Goal: Navigation & Orientation: Find specific page/section

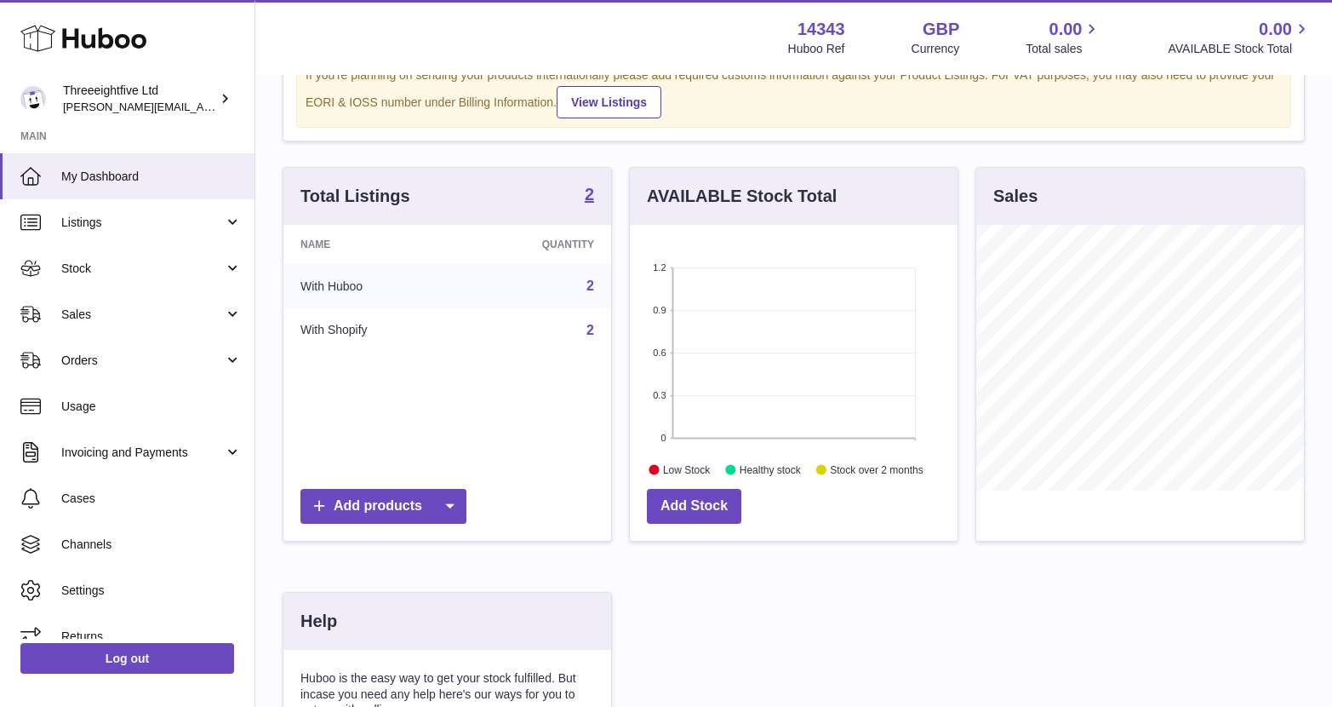
scroll to position [103, 0]
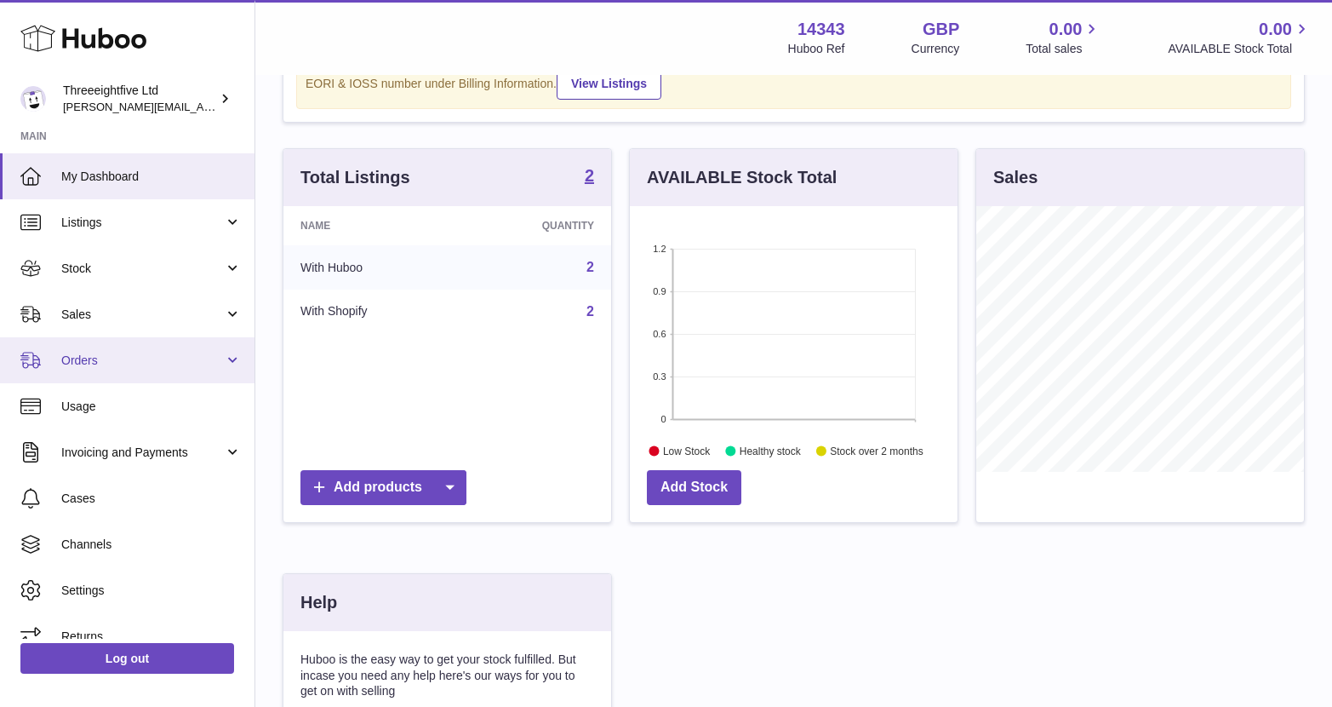
click at [127, 364] on span "Orders" at bounding box center [142, 360] width 163 height 16
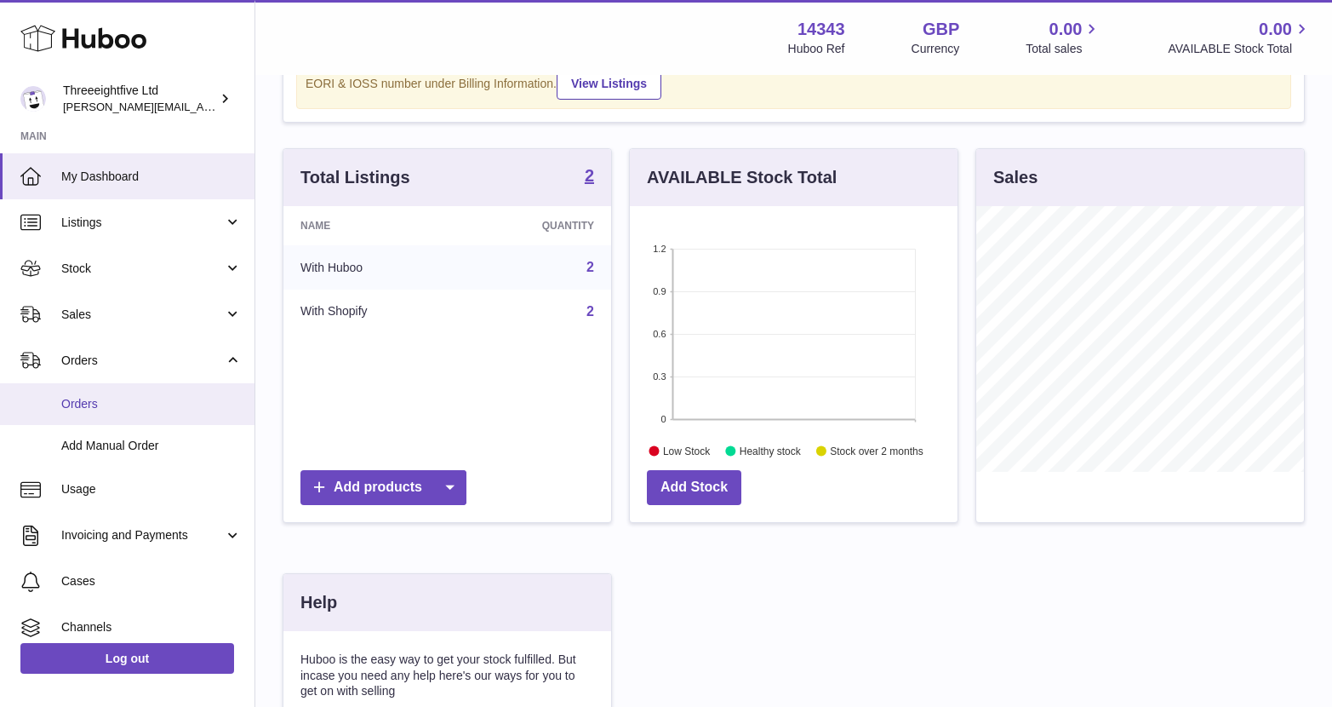
click at [106, 401] on span "Orders" at bounding box center [151, 404] width 180 height 16
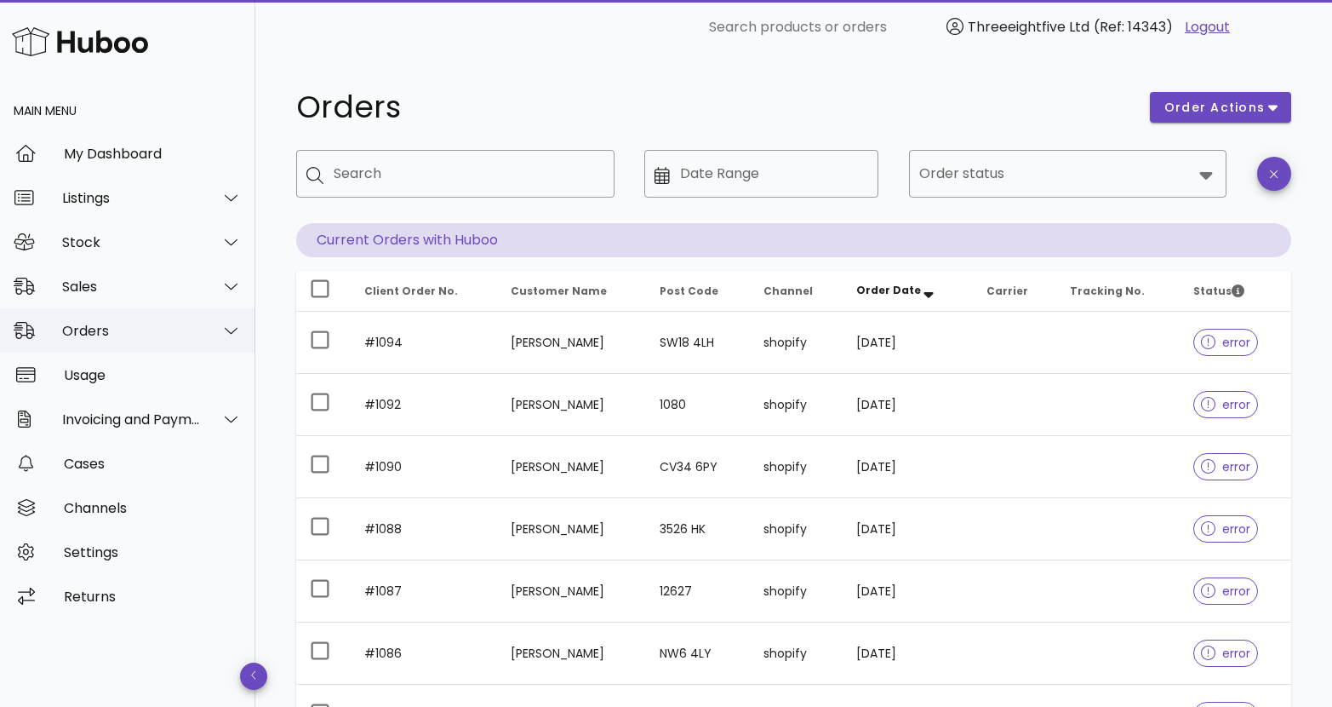
click at [203, 335] on div at bounding box center [221, 330] width 41 height 43
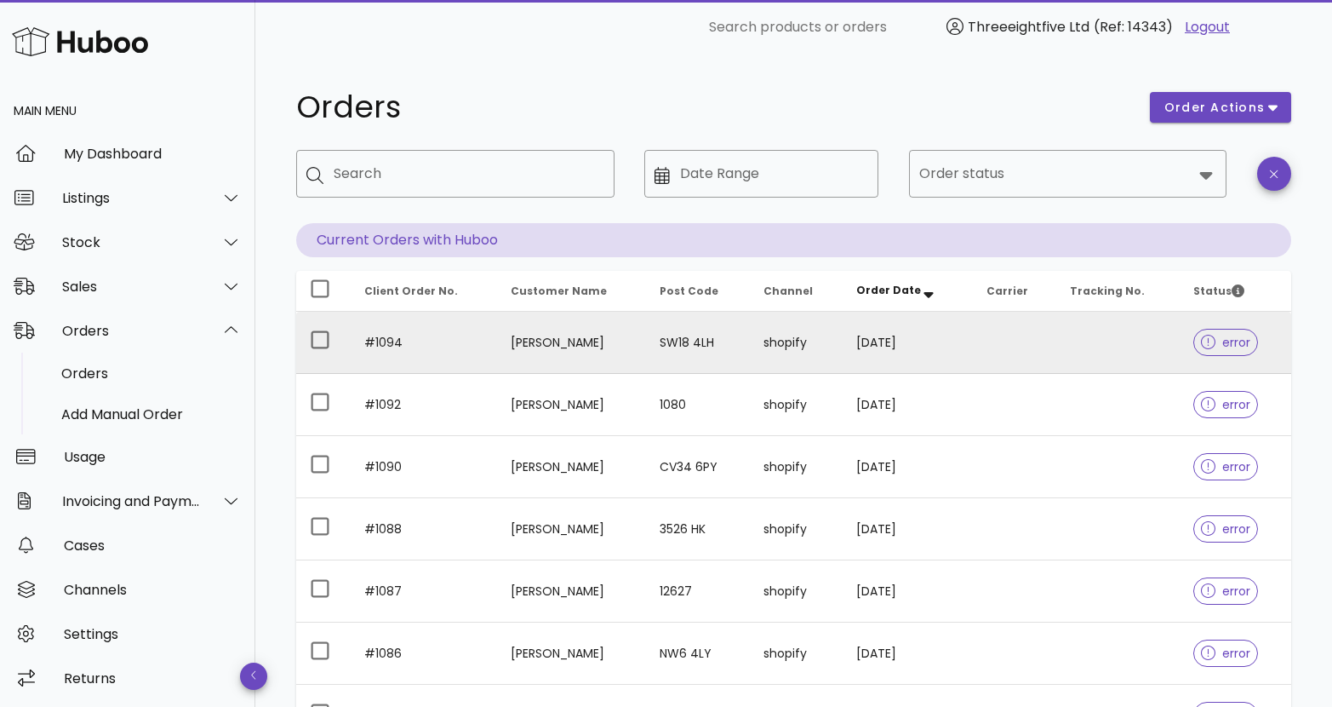
click at [395, 347] on td "#1094" at bounding box center [424, 343] width 146 height 62
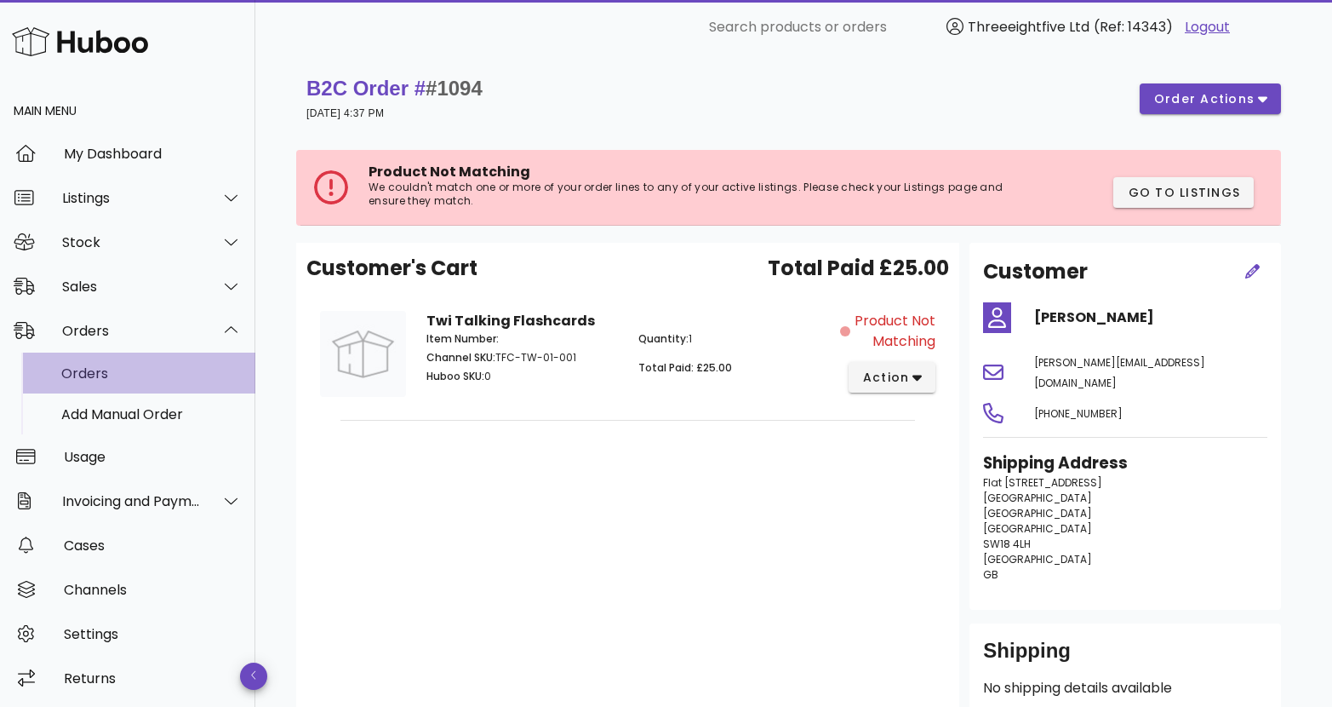
click at [100, 365] on div "Orders" at bounding box center [151, 373] width 180 height 16
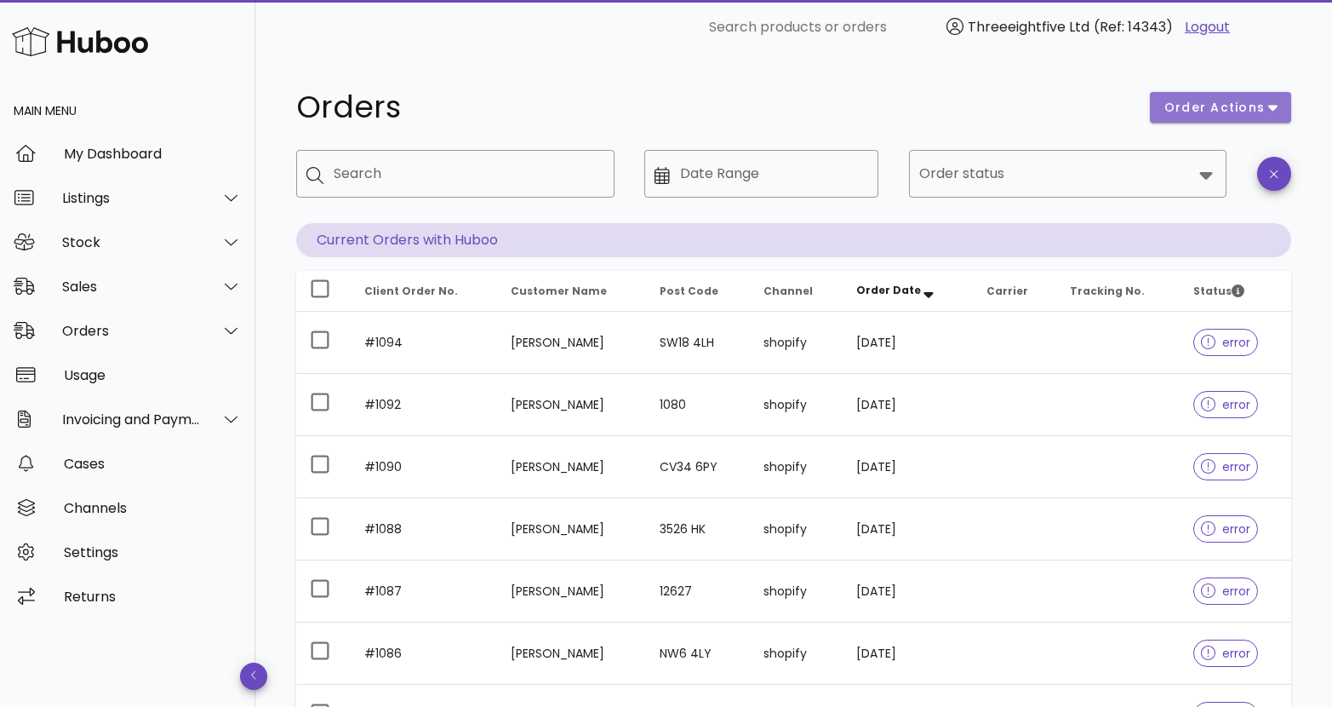
click at [1242, 111] on span "order actions" at bounding box center [1215, 108] width 102 height 18
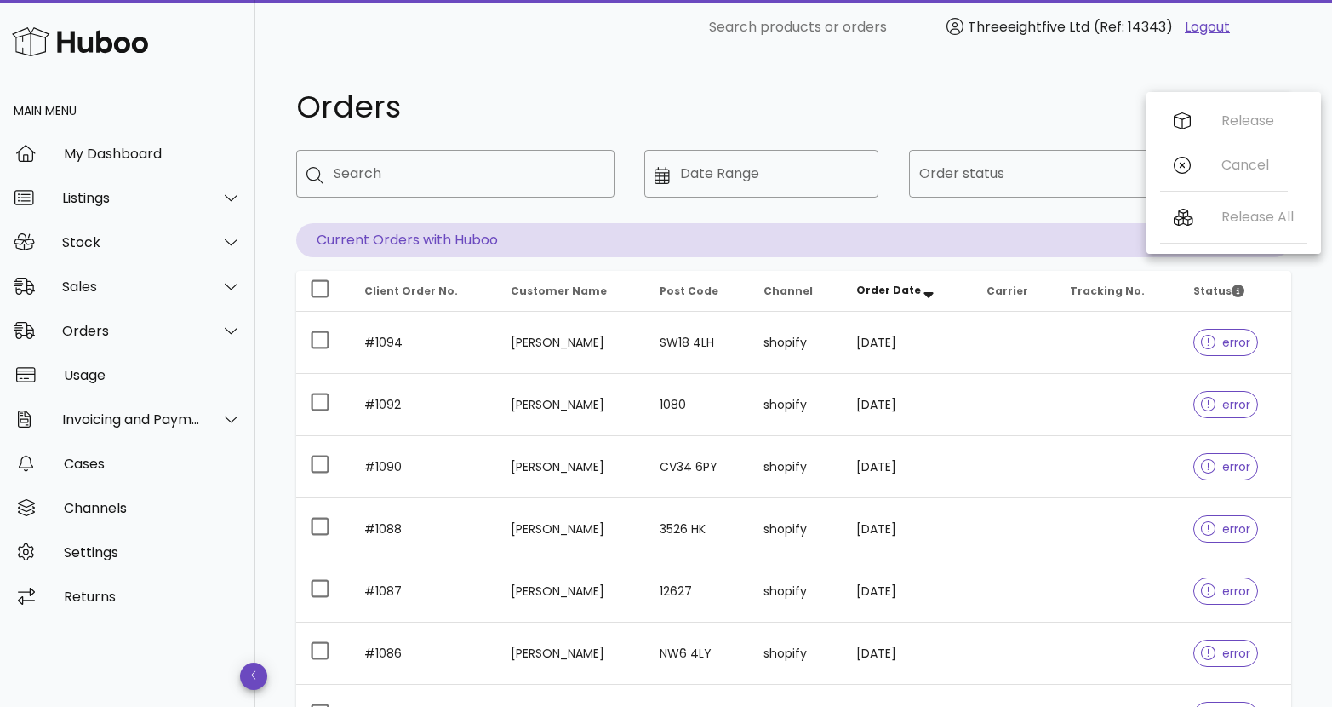
click at [948, 75] on div "Orders order actions ​ Search ​ Date Range ​ Order status Current Orders with H…" at bounding box center [793, 587] width 1077 height 1066
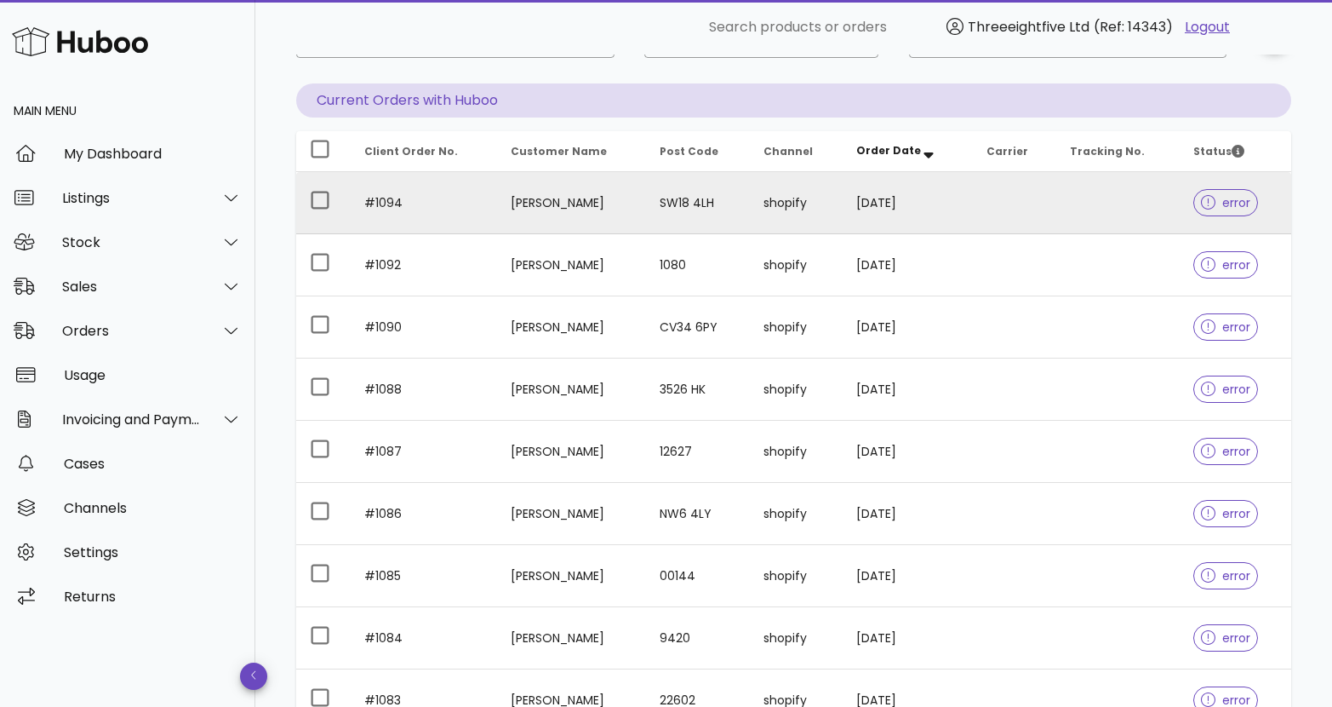
scroll to position [151, 0]
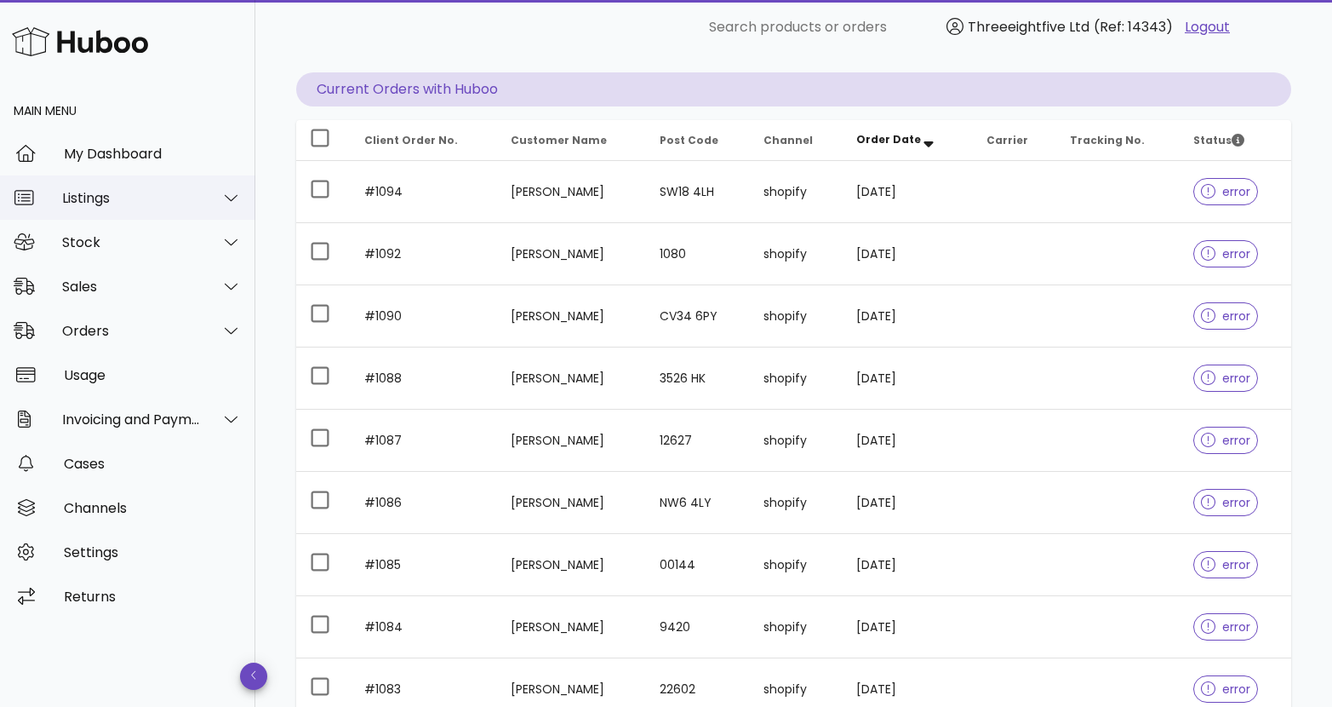
click at [198, 200] on div "Listings" at bounding box center [131, 198] width 139 height 16
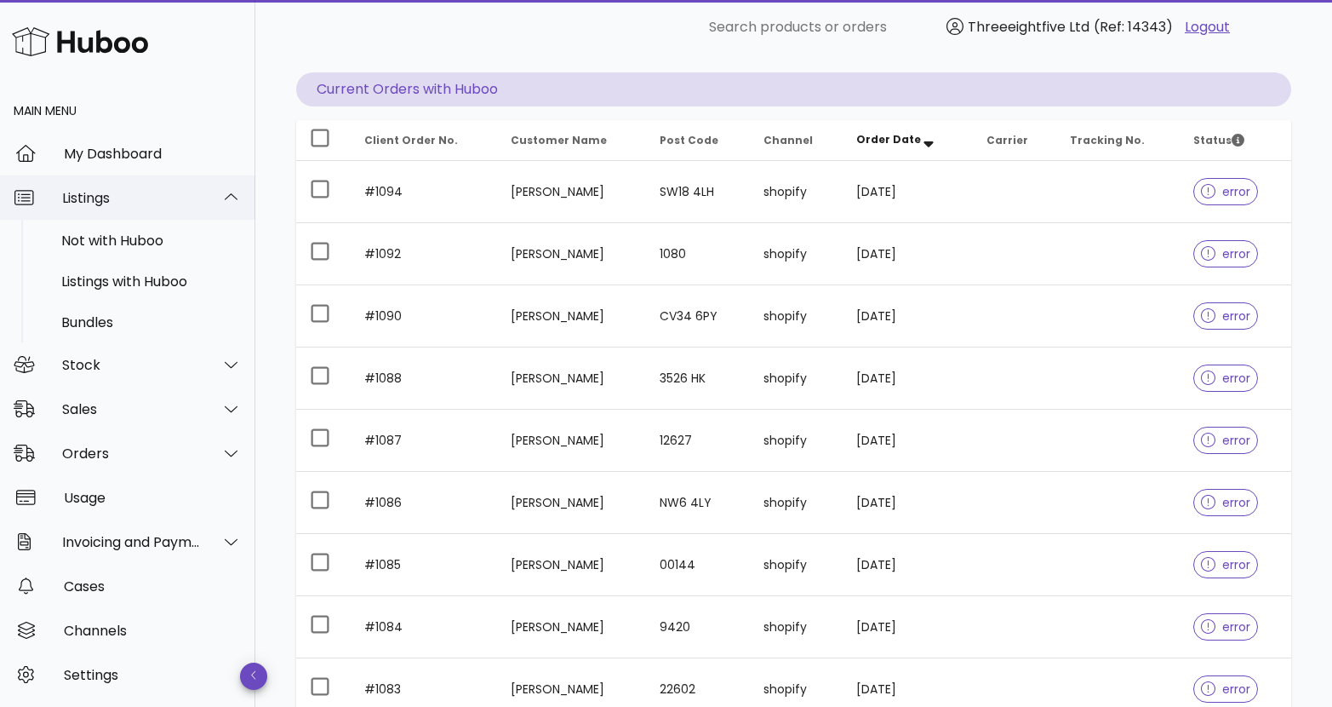
click at [201, 200] on div at bounding box center [221, 197] width 41 height 43
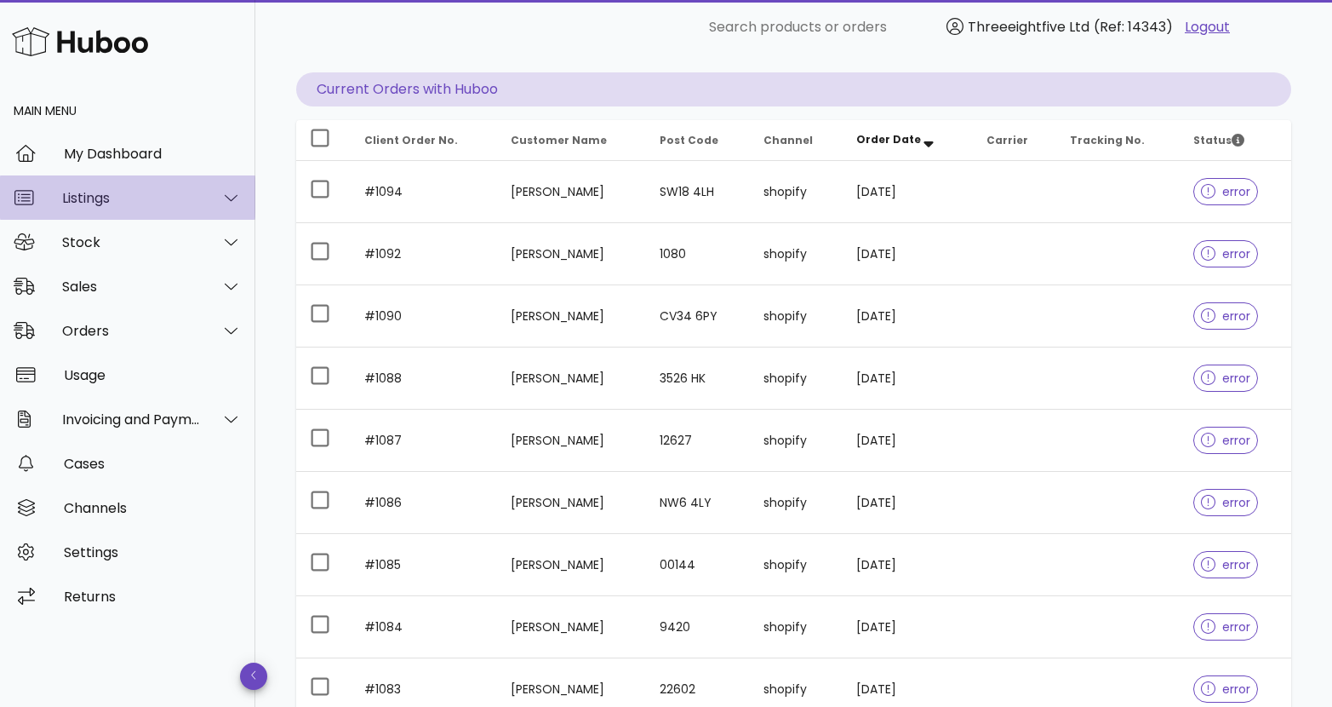
click at [198, 200] on div "Listings" at bounding box center [131, 198] width 139 height 16
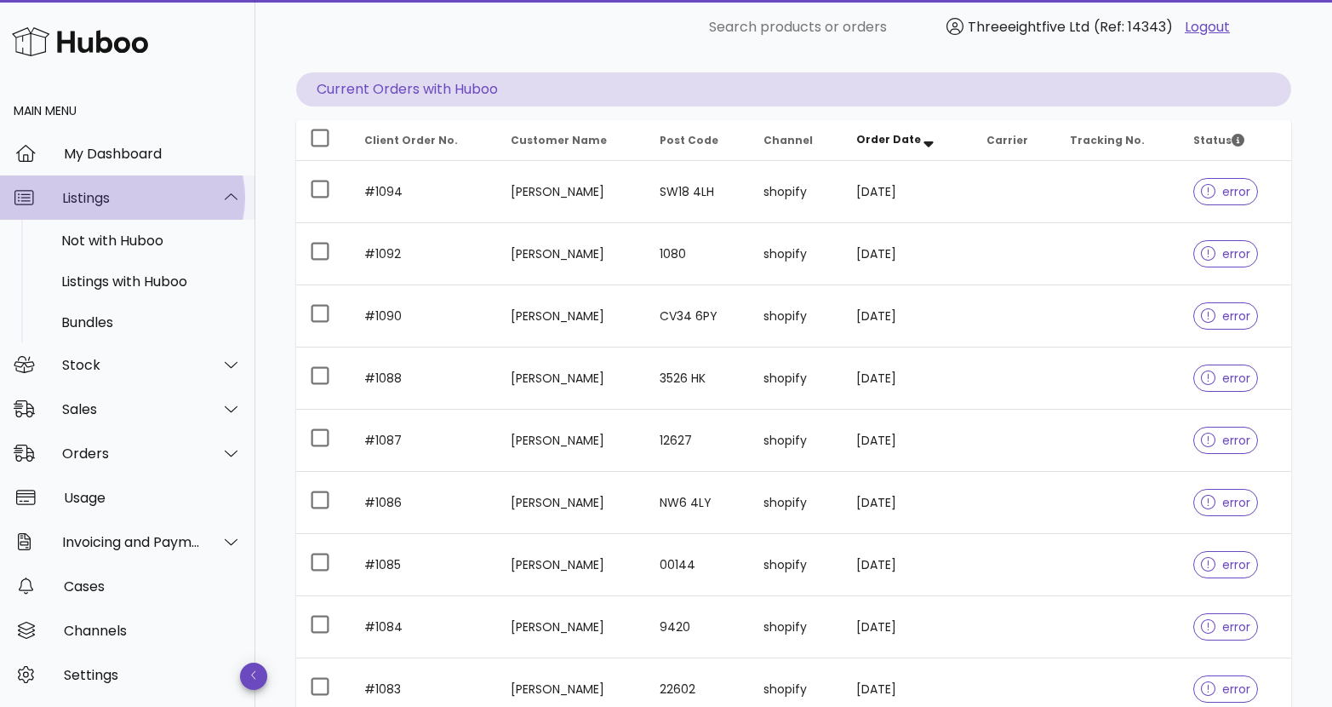
click at [201, 200] on div at bounding box center [221, 197] width 41 height 43
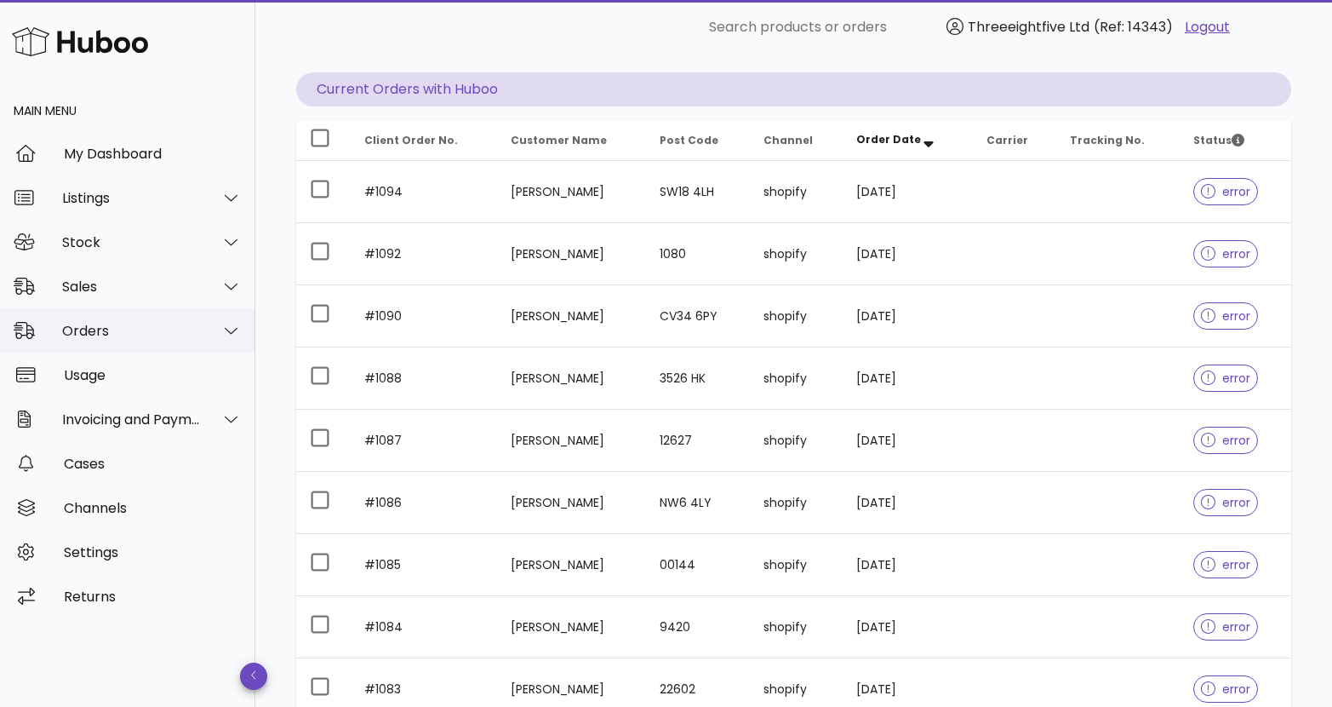
click at [185, 337] on div "Orders" at bounding box center [131, 331] width 139 height 16
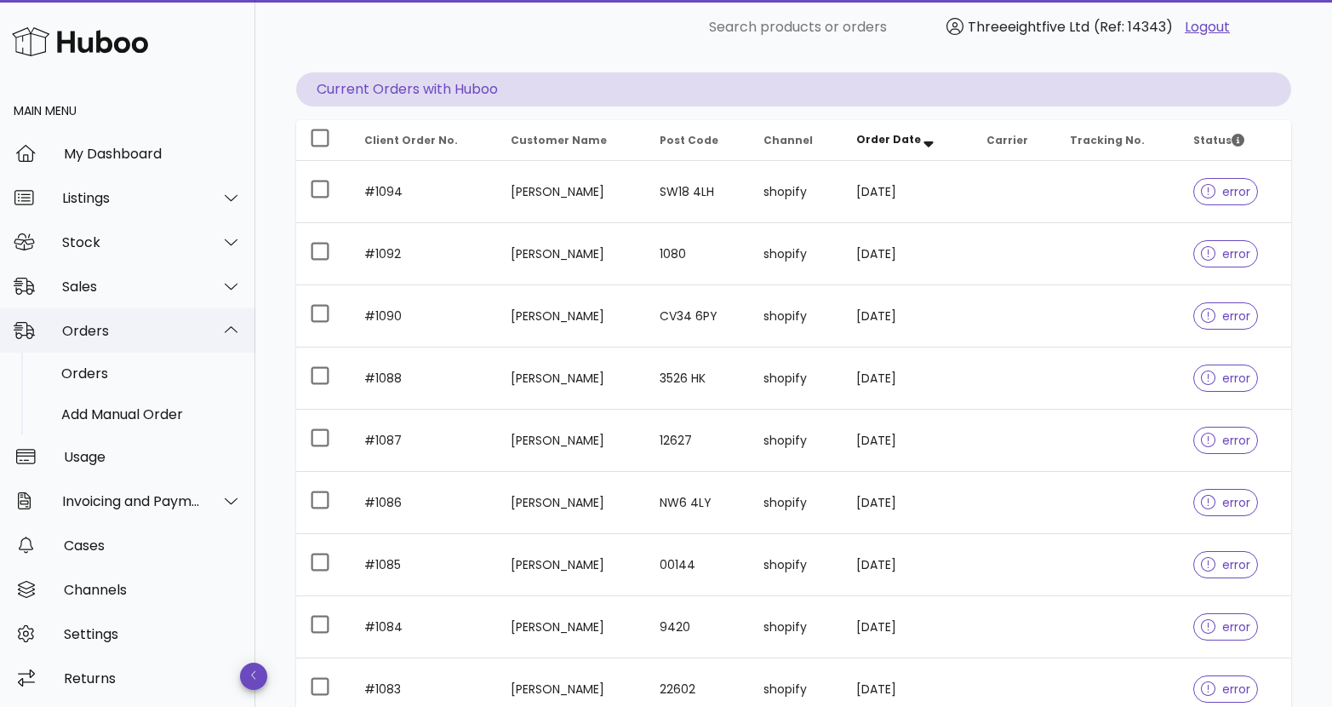
click at [186, 337] on div "Orders" at bounding box center [131, 331] width 139 height 16
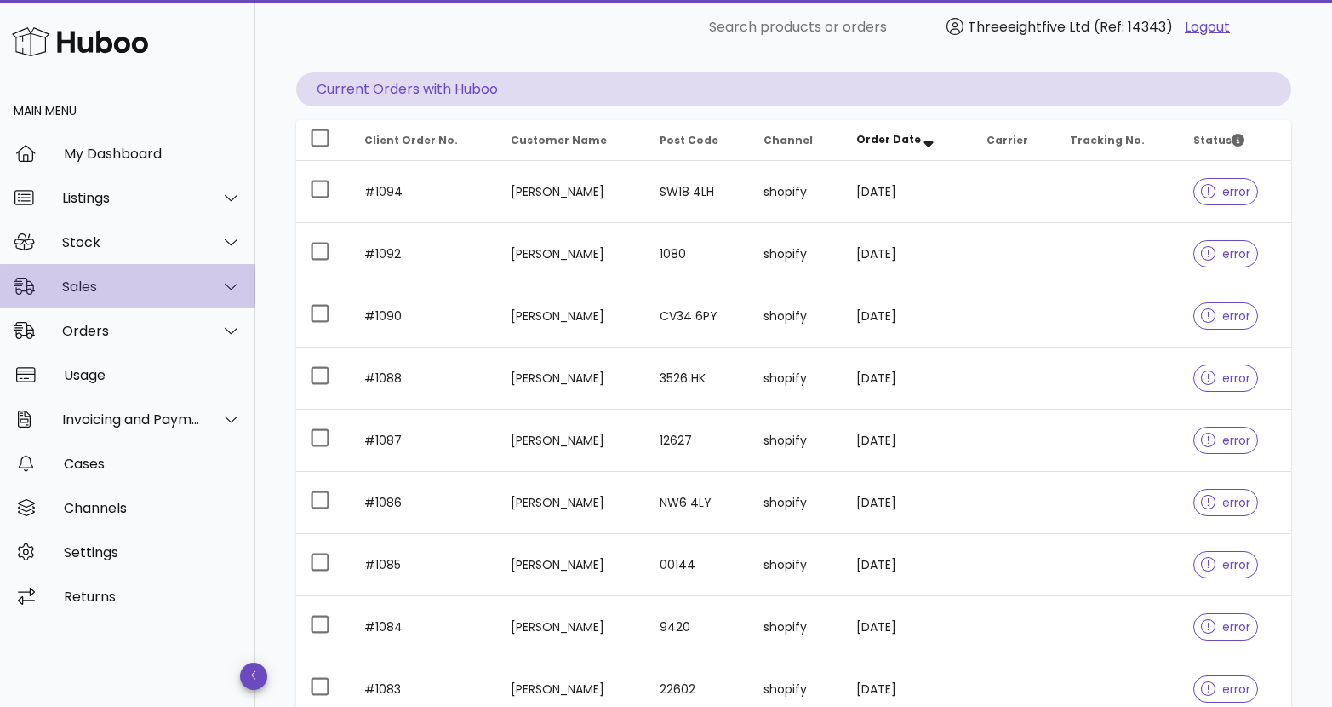
click at [154, 283] on div "Sales" at bounding box center [131, 286] width 139 height 16
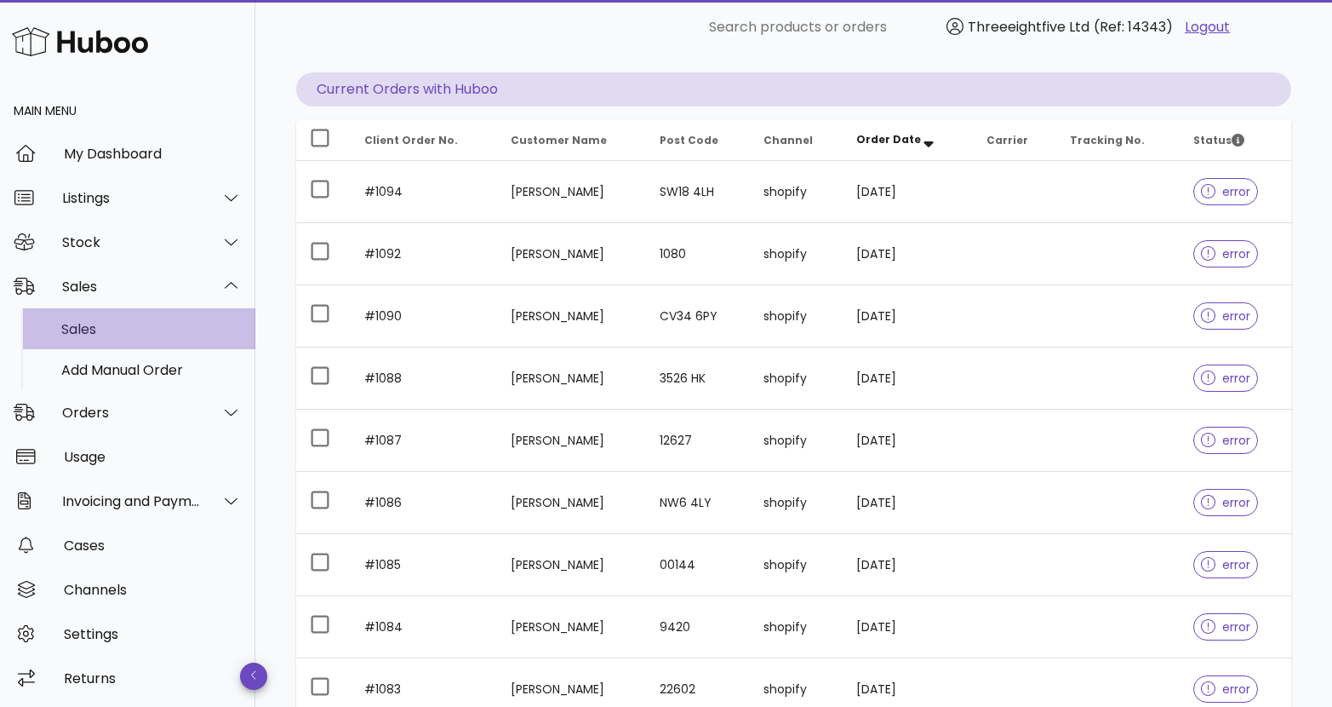
click at [143, 324] on div "Sales" at bounding box center [151, 329] width 180 height 16
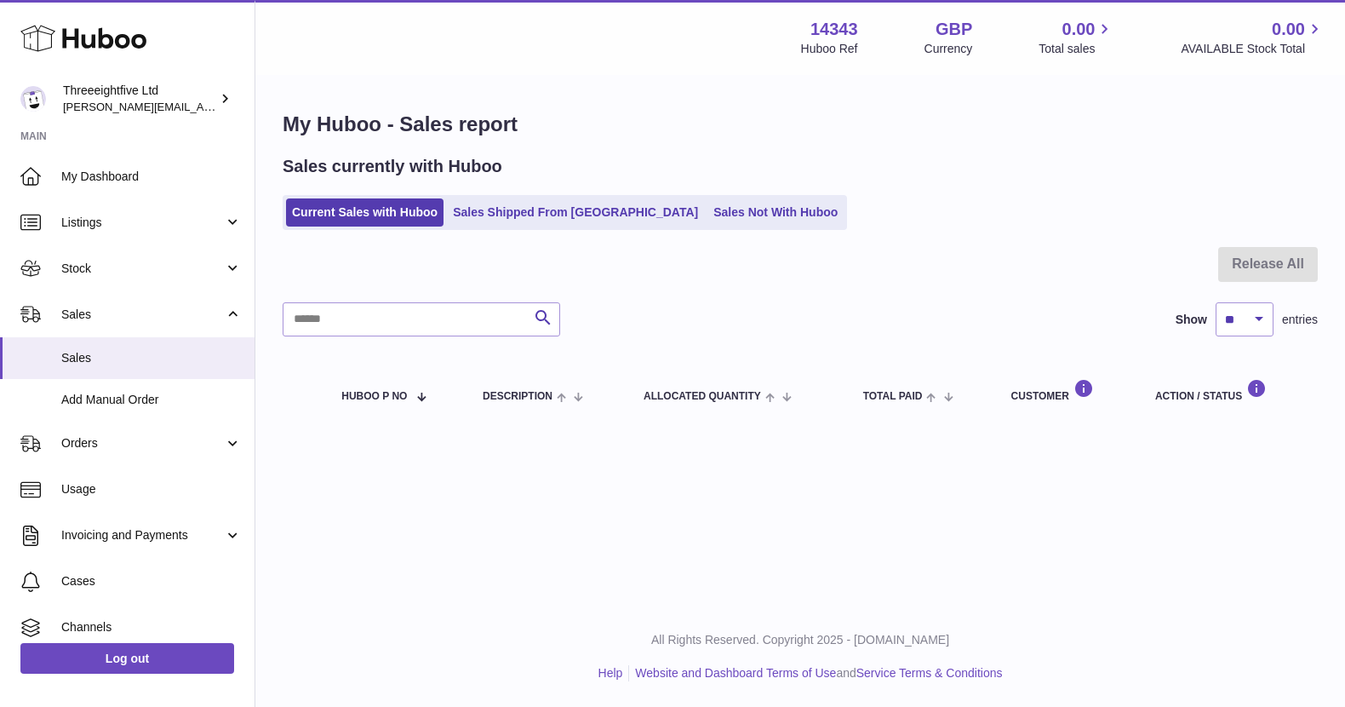
click at [754, 213] on ul "Current Sales with Huboo Sales Shipped From Huboo Sales Not With Huboo" at bounding box center [565, 212] width 564 height 35
click at [732, 213] on link "Sales Not With Huboo" at bounding box center [775, 212] width 136 height 28
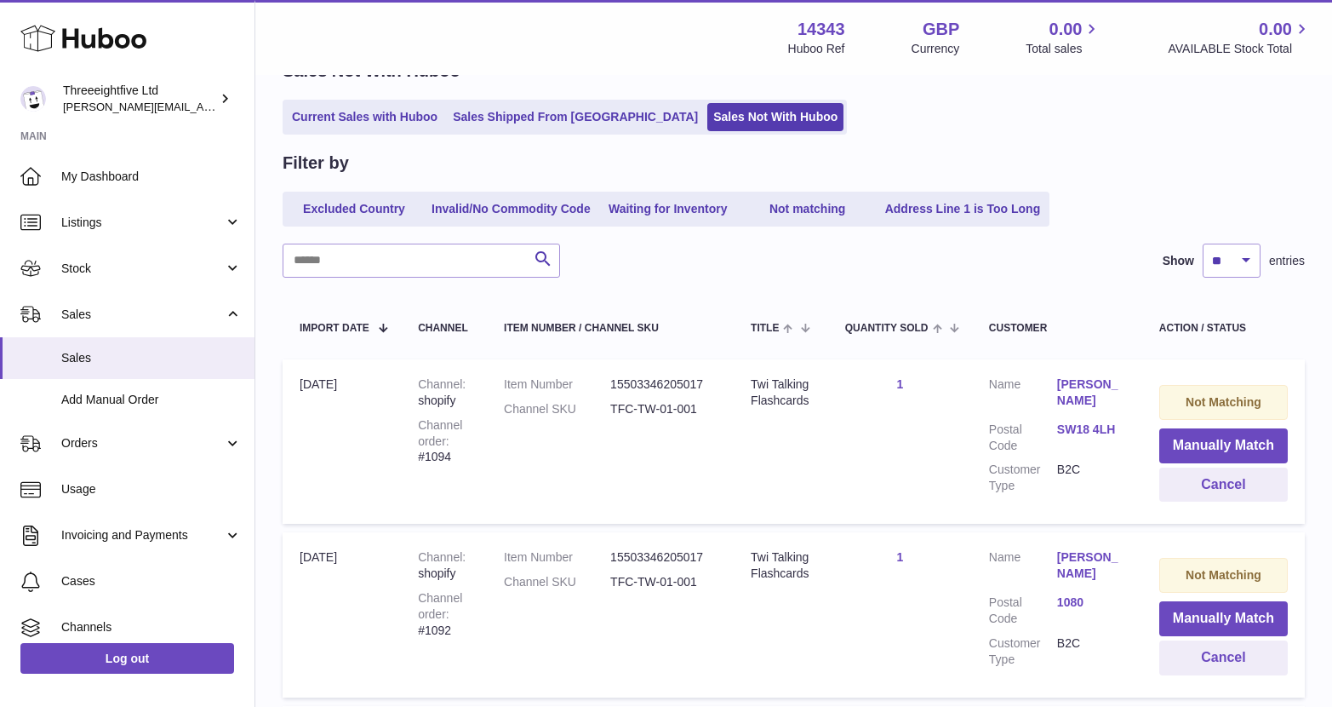
scroll to position [116, 0]
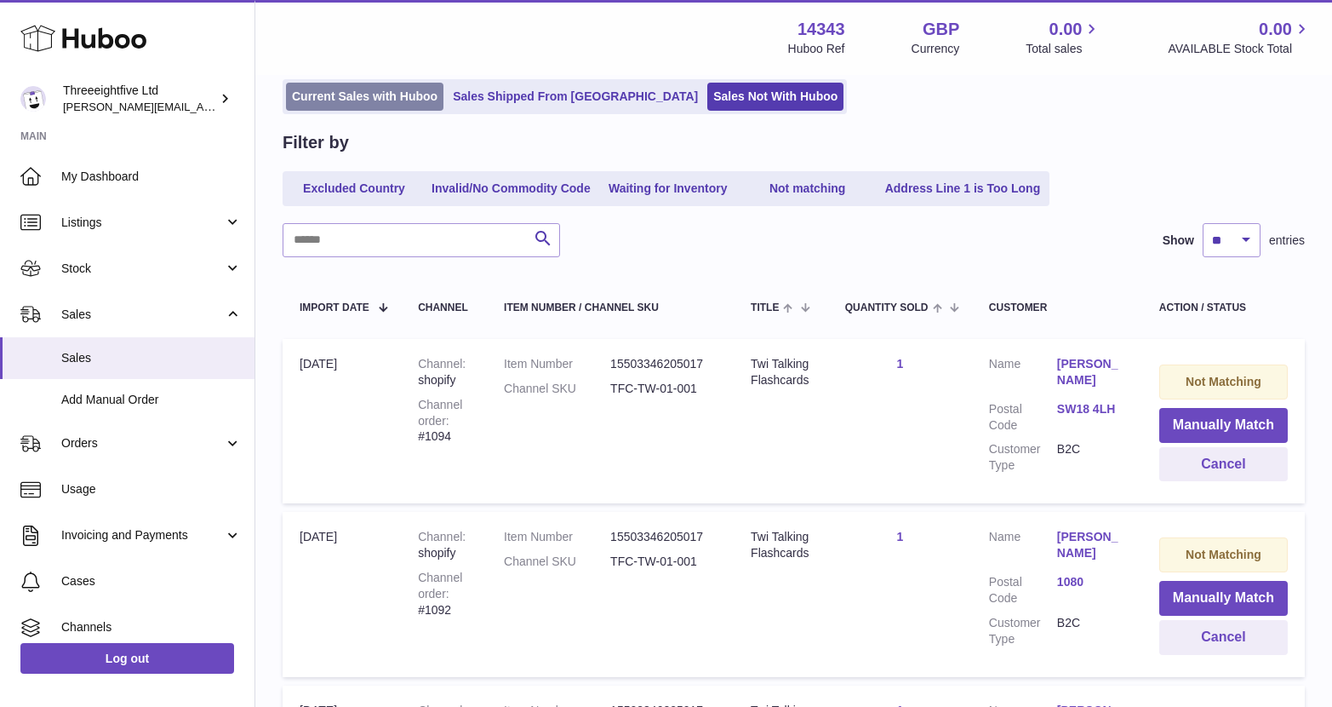
click at [385, 107] on link "Current Sales with Huboo" at bounding box center [364, 97] width 157 height 28
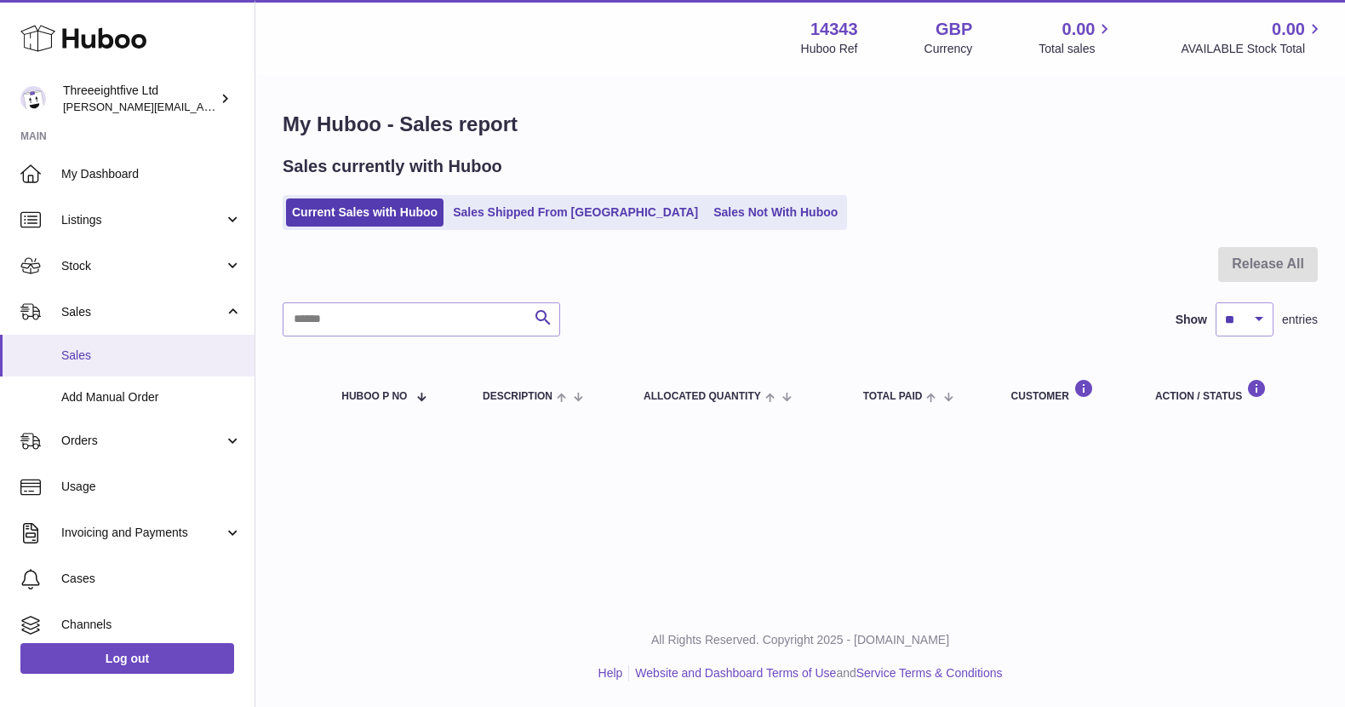
scroll to position [7, 0]
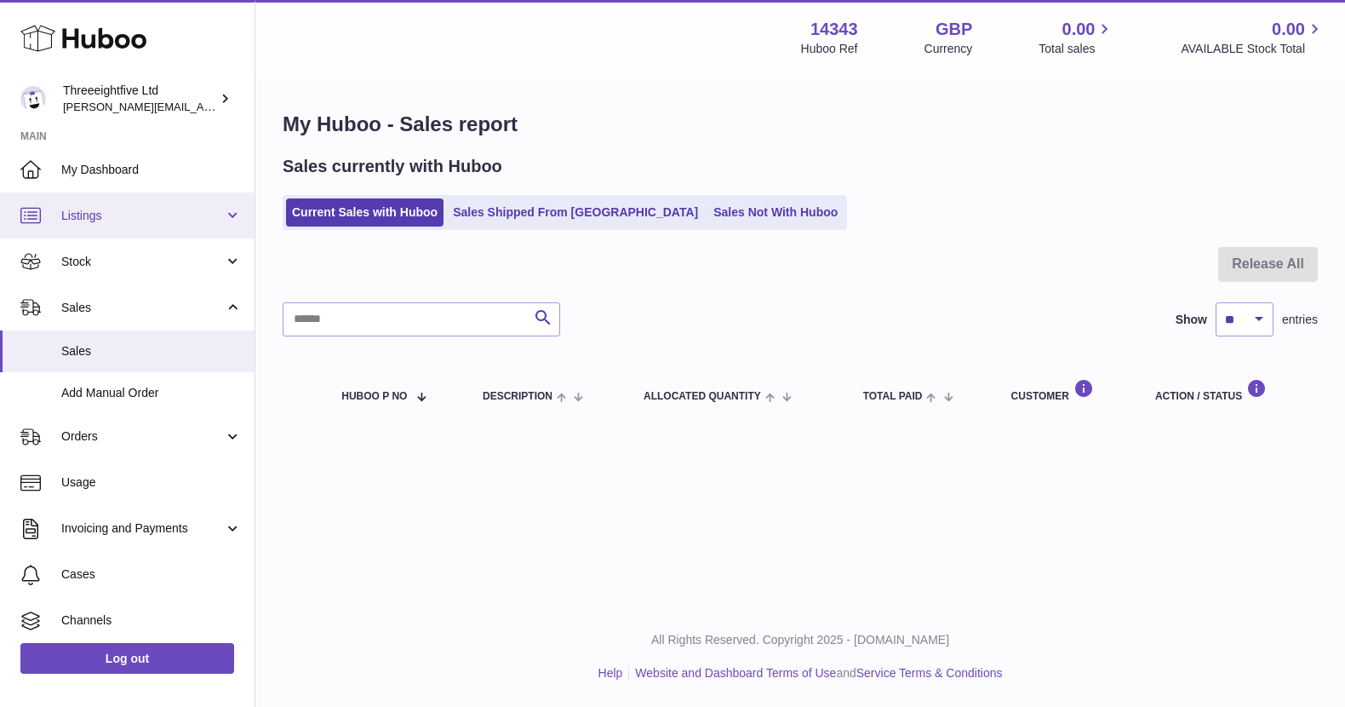
click at [117, 213] on span "Listings" at bounding box center [142, 216] width 163 height 16
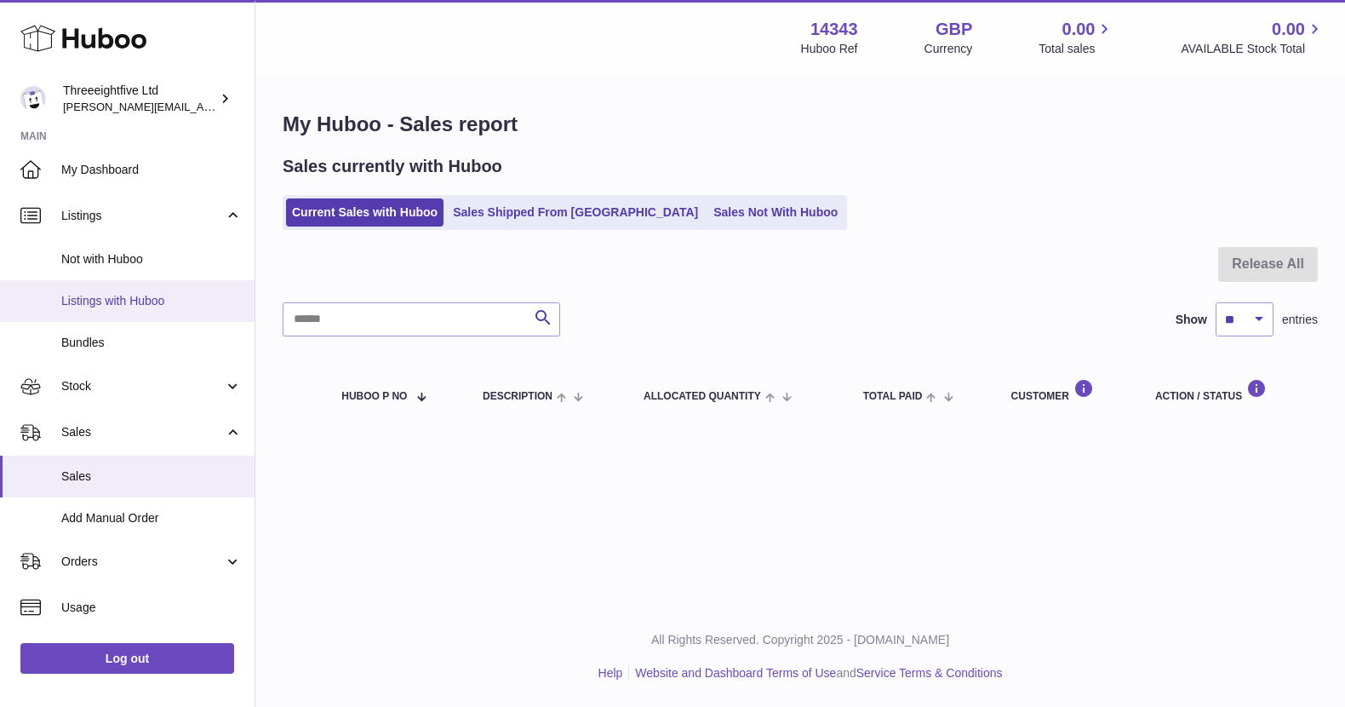
click at [127, 295] on span "Listings with Huboo" at bounding box center [151, 301] width 180 height 16
